Goal: Transaction & Acquisition: Purchase product/service

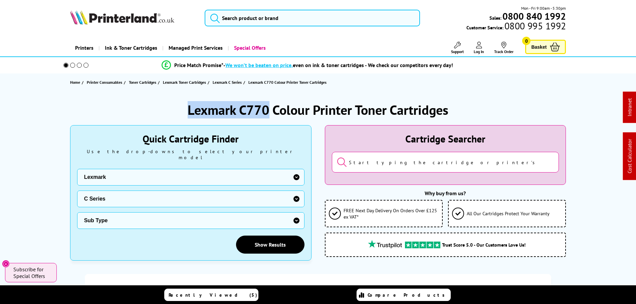
drag, startPoint x: 269, startPoint y: 108, endPoint x: 176, endPoint y: 110, distance: 93.2
click at [176, 109] on div "Lexmark C770 Colour Printer Toner Cartridges" at bounding box center [318, 109] width 496 height 17
copy h1 "Lexmark C770"
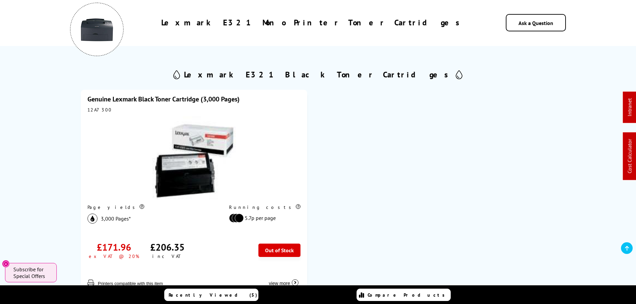
scroll to position [33, 0]
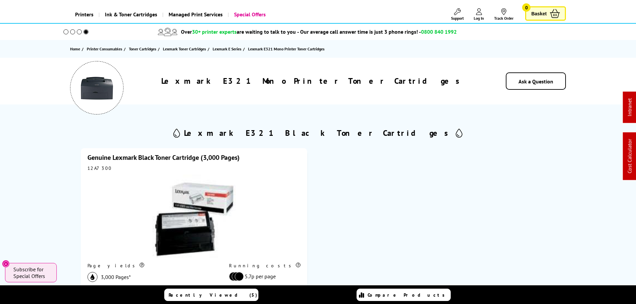
click at [88, 168] on div "12A7300" at bounding box center [194, 168] width 213 height 6
copy div "12A7300"
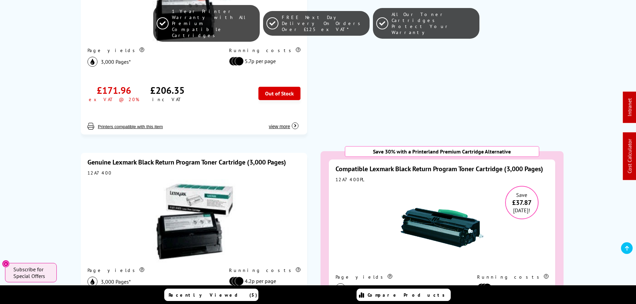
scroll to position [301, 0]
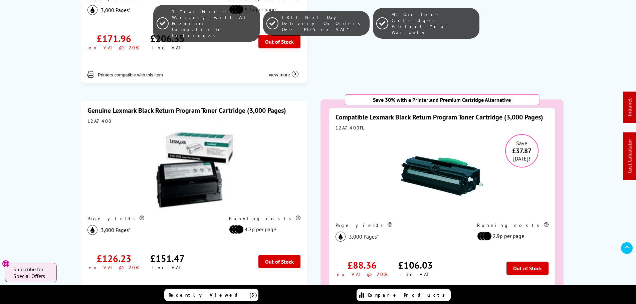
click at [100, 123] on div "12A7400" at bounding box center [194, 121] width 213 height 6
copy div "12A7400"
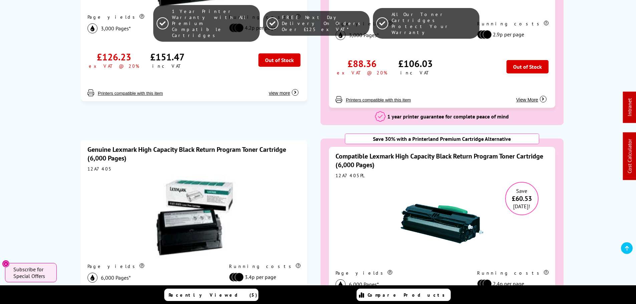
scroll to position [568, 0]
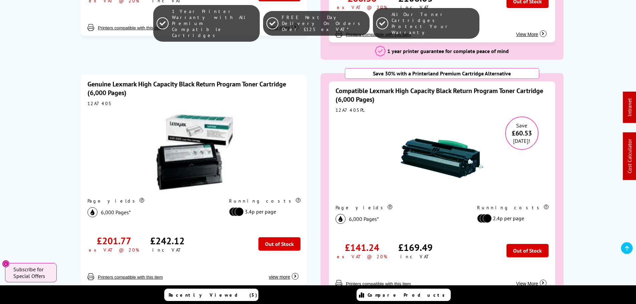
click at [96, 101] on div "12A7405" at bounding box center [194, 104] width 213 height 6
copy div "12A7405"
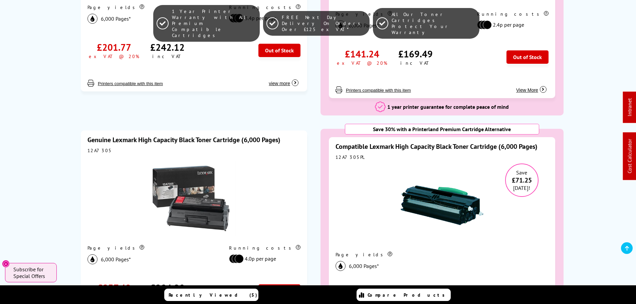
scroll to position [835, 0]
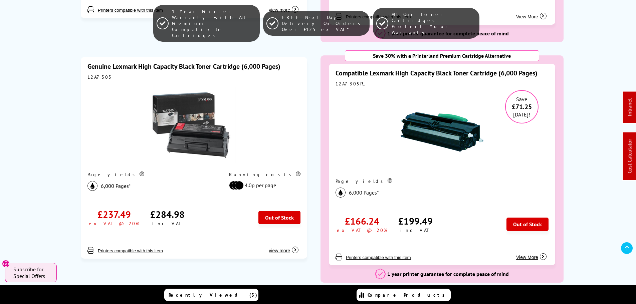
click at [94, 74] on div "12A7305" at bounding box center [194, 77] width 213 height 6
copy div "12A7305"
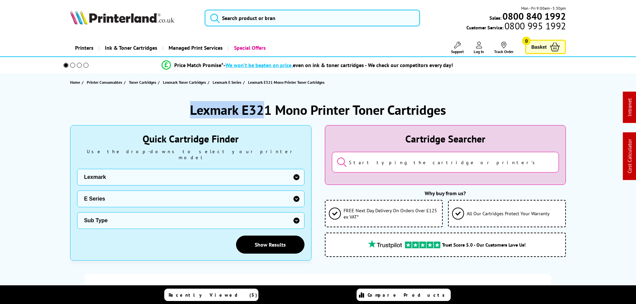
drag, startPoint x: 263, startPoint y: 110, endPoint x: 200, endPoint y: 109, distance: 62.5
click at [182, 110] on div "Lexmark E321 Mono Printer Toner Cartridges" at bounding box center [318, 109] width 496 height 17
drag, startPoint x: 270, startPoint y: 108, endPoint x: 172, endPoint y: 109, distance: 98.2
click at [173, 109] on div "Lexmark E321 Mono Printer Toner Cartridges" at bounding box center [318, 109] width 496 height 17
copy h1 "Lexmark E321"
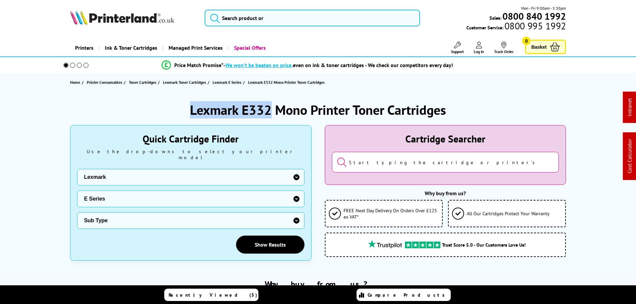
drag, startPoint x: 252, startPoint y: 110, endPoint x: 176, endPoint y: 110, distance: 75.8
click at [176, 110] on div "Lexmark E332 Mono Printer Toner Cartridges" at bounding box center [318, 109] width 496 height 17
copy h1 "Lexmark E332"
